Goal: Check status: Check status

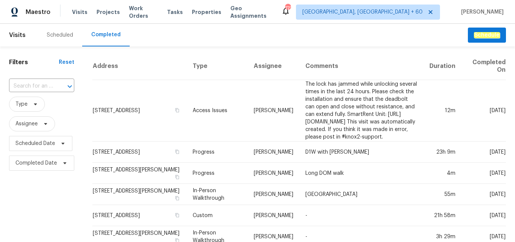
click at [50, 78] on div "​" at bounding box center [41, 86] width 65 height 16
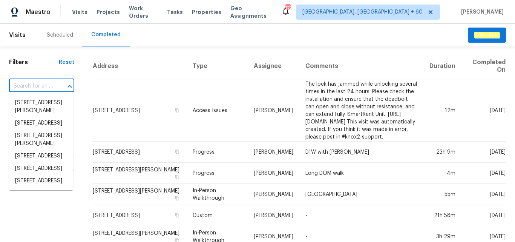
click at [46, 83] on input "text" at bounding box center [31, 86] width 44 height 12
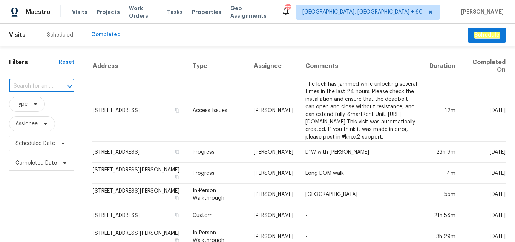
paste input "[STREET_ADDRESS]"
type input "[STREET_ADDRESS]"
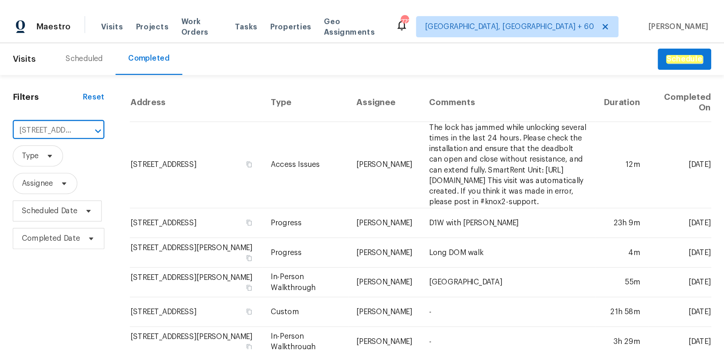
scroll to position [0, 74]
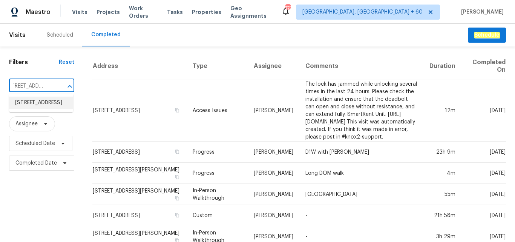
click at [43, 107] on li "[STREET_ADDRESS]" at bounding box center [41, 102] width 64 height 12
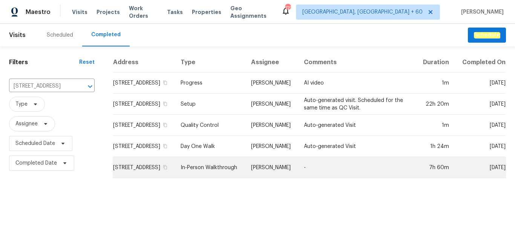
click at [235, 174] on td "In-Person Walkthrough" at bounding box center [209, 167] width 70 height 21
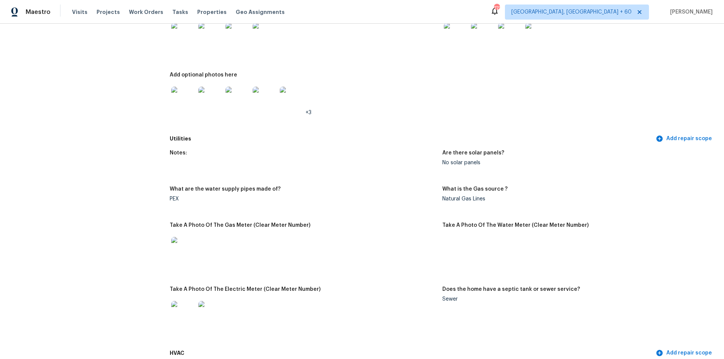
scroll to position [301, 0]
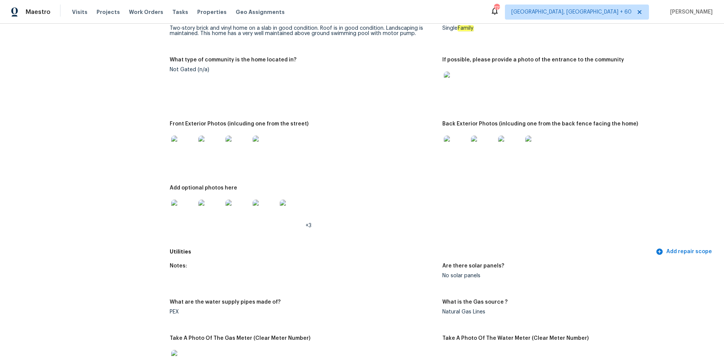
click at [190, 207] on img at bounding box center [183, 212] width 24 height 24
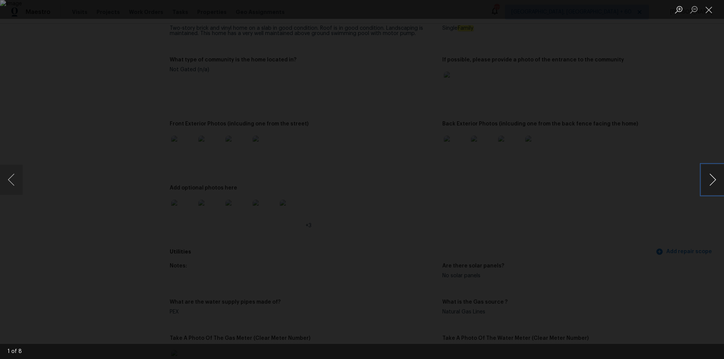
click at [514, 179] on button "Next image" at bounding box center [712, 180] width 23 height 30
click at [514, 180] on button "Next image" at bounding box center [712, 180] width 23 height 30
click at [514, 179] on button "Next image" at bounding box center [712, 180] width 23 height 30
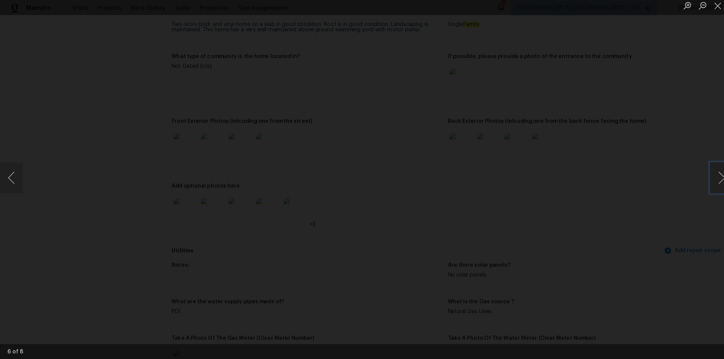
scroll to position [0, 0]
click at [514, 182] on button "Next image" at bounding box center [712, 180] width 23 height 30
